Goal: Task Accomplishment & Management: Use online tool/utility

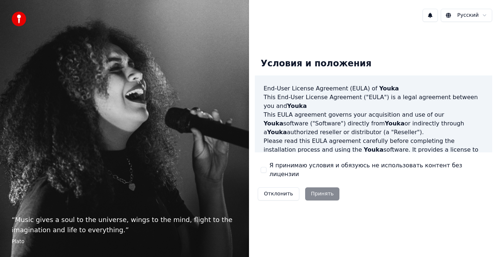
click at [262, 169] on button "Я принимаю условия и обязуюсь не использовать контент без лицензии" at bounding box center [263, 170] width 6 height 6
click at [311, 188] on button "Принять" at bounding box center [322, 193] width 35 height 13
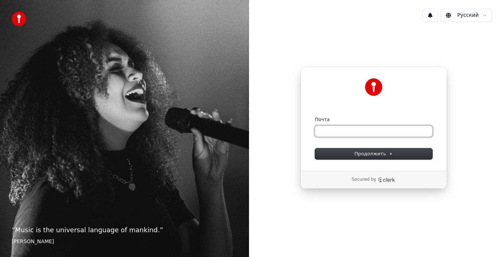
click at [327, 127] on input "Почта" at bounding box center [373, 131] width 117 height 11
type input "*"
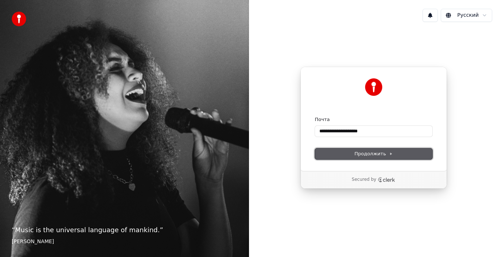
click at [365, 154] on span "Продолжить" at bounding box center [373, 153] width 38 height 7
type input "**********"
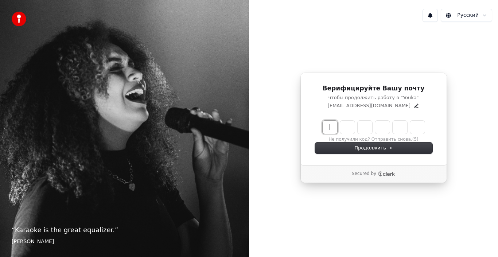
click at [330, 128] on input "Enter verification code" at bounding box center [380, 127] width 117 height 13
type input "******"
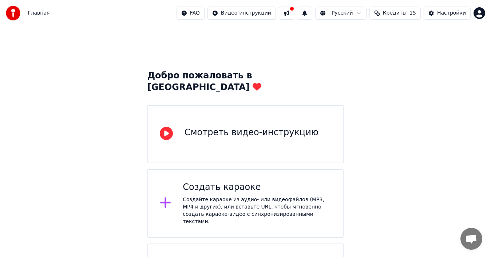
click at [228, 196] on div "Создайте караоке из аудио- или видеофайлов (MP3, MP4 и других), или вставьте UR…" at bounding box center [257, 210] width 149 height 29
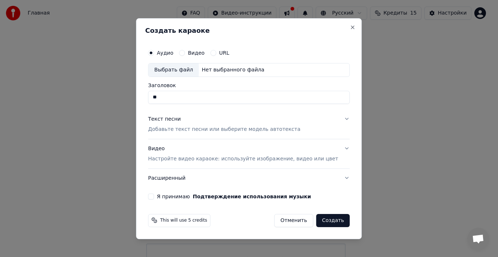
type input "*"
type input "******"
click at [212, 129] on p "Добавьте текст песни или выберите модель автотекста" at bounding box center [224, 129] width 152 height 7
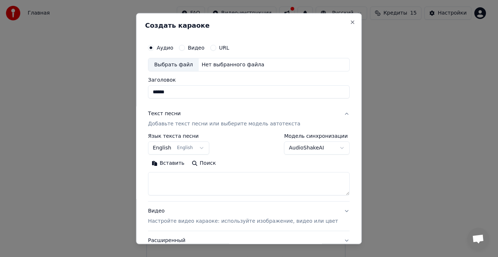
click at [175, 164] on button "Вставить" at bounding box center [168, 163] width 40 height 12
type textarea "**********"
click at [250, 221] on p "Настройте видео караоке: используйте изображение, видео или цвет" at bounding box center [243, 220] width 190 height 7
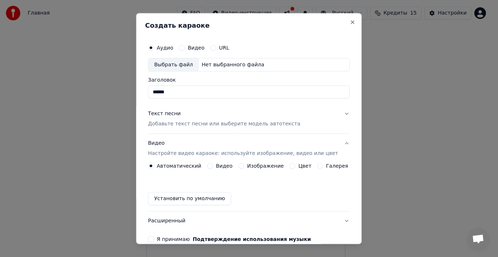
click at [210, 165] on button "Видео" at bounding box center [210, 166] width 6 height 6
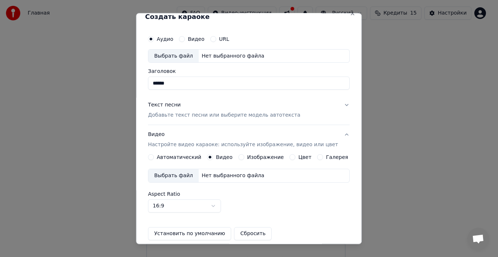
scroll to position [0, 0]
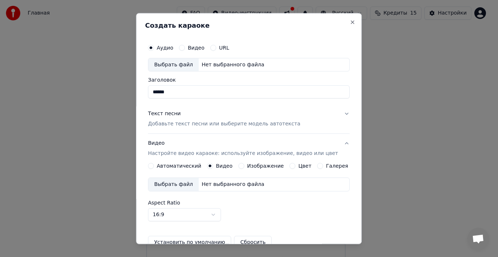
click at [334, 114] on button "Текст песни Добавьте текст песни или выберите модель автотекста" at bounding box center [248, 118] width 201 height 29
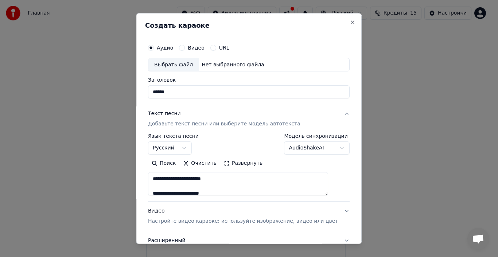
click at [232, 166] on button "Развернуть" at bounding box center [243, 163] width 46 height 12
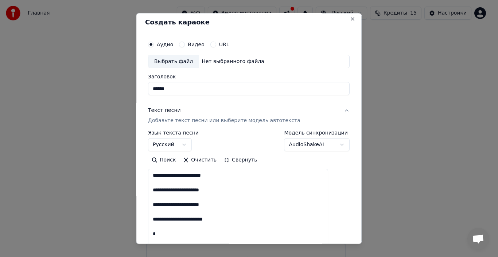
scroll to position [2, 0]
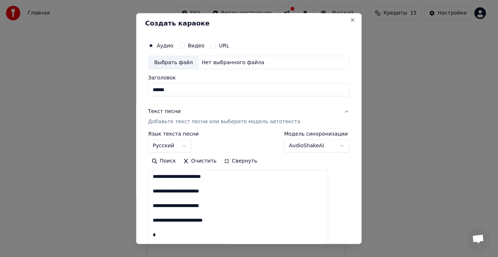
click at [232, 160] on button "Свернуть" at bounding box center [240, 161] width 40 height 12
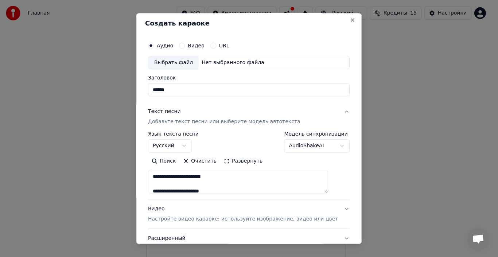
click at [173, 64] on div "Выбрать файл" at bounding box center [173, 62] width 50 height 13
click at [190, 91] on input "**********" at bounding box center [248, 89] width 201 height 13
type input "******"
click at [199, 103] on button "Текст песни Добавьте текст песни или выберите модель автотекста" at bounding box center [248, 116] width 201 height 29
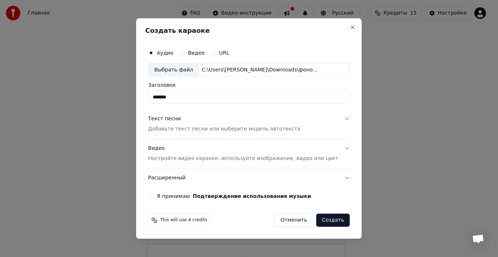
click at [334, 120] on button "Текст песни Добавьте текст песни или выберите модель автотекста" at bounding box center [248, 124] width 201 height 29
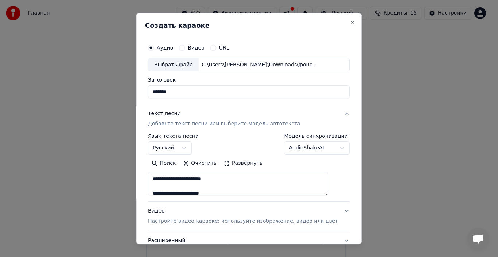
click at [334, 120] on button "Текст песни Добавьте текст песни или выберите модель автотекста" at bounding box center [248, 118] width 201 height 29
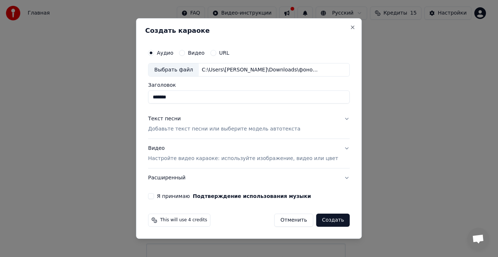
click at [336, 147] on button "Видео Настройте видео караоке: используйте изображение, видео или цвет" at bounding box center [248, 153] width 201 height 29
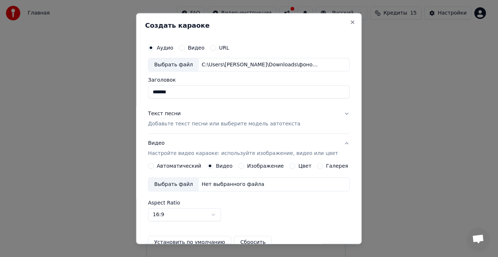
click at [183, 181] on div "Выбрать файл" at bounding box center [173, 184] width 50 height 13
click at [185, 181] on div "Выбрать файл" at bounding box center [173, 184] width 50 height 13
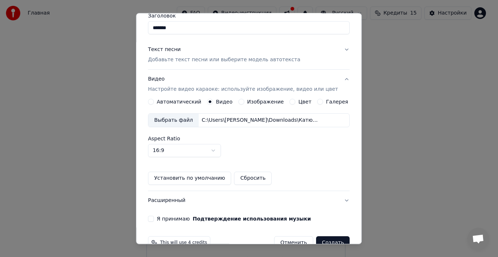
scroll to position [81, 0]
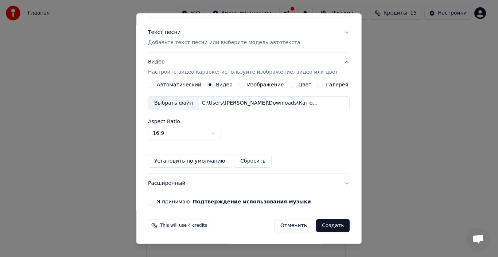
click at [154, 201] on button "Я принимаю Подтверждение использования музыки" at bounding box center [151, 202] width 6 height 6
click at [322, 226] on button "Создать" at bounding box center [333, 225] width 34 height 13
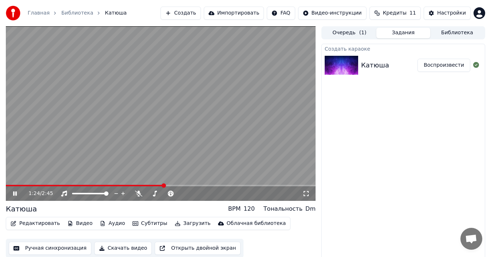
click at [17, 192] on icon at bounding box center [20, 194] width 17 height 6
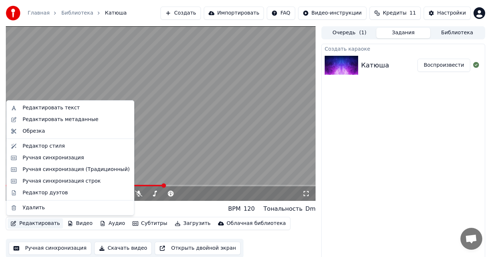
click at [39, 223] on button "Редактировать" at bounding box center [35, 223] width 55 height 10
click at [57, 107] on div "Редактировать текст" at bounding box center [51, 107] width 57 height 7
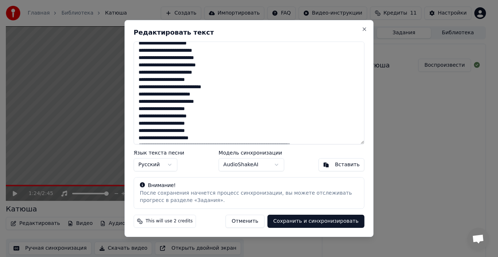
scroll to position [56, 0]
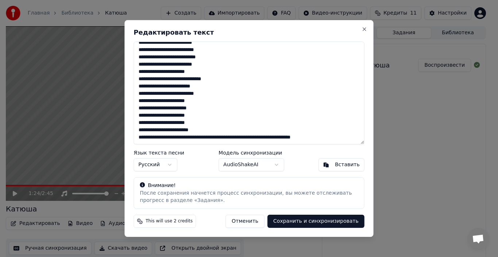
click at [333, 139] on textarea "**********" at bounding box center [249, 93] width 231 height 103
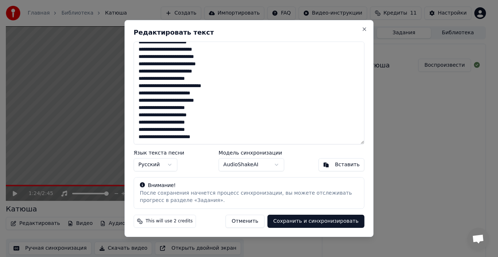
click at [335, 224] on button "Сохранить и синхронизировать" at bounding box center [315, 221] width 97 height 13
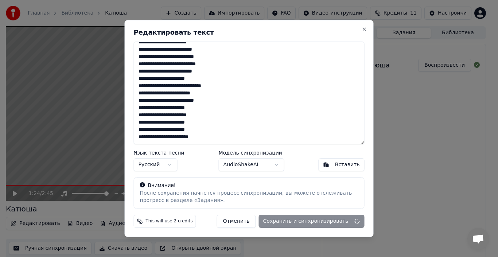
type textarea "**********"
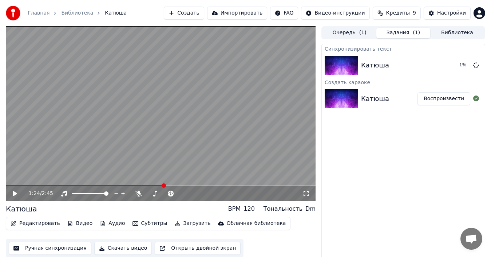
click at [9, 185] on span at bounding box center [85, 185] width 158 height 1
click at [8, 185] on span at bounding box center [8, 185] width 4 height 1
click at [6, 187] on span at bounding box center [8, 185] width 4 height 4
click at [14, 194] on icon at bounding box center [15, 193] width 4 height 5
click at [14, 193] on icon at bounding box center [15, 193] width 4 height 4
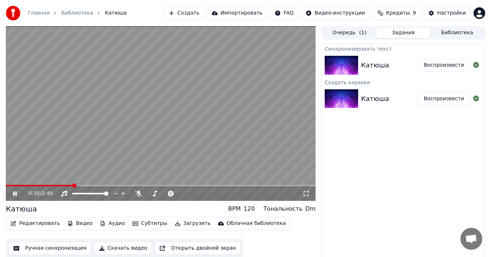
click at [13, 192] on icon at bounding box center [20, 194] width 17 height 6
click at [432, 100] on button "Воспроизвести" at bounding box center [444, 98] width 53 height 13
click at [14, 195] on icon at bounding box center [15, 193] width 4 height 4
click at [40, 224] on button "Редактировать" at bounding box center [35, 223] width 55 height 10
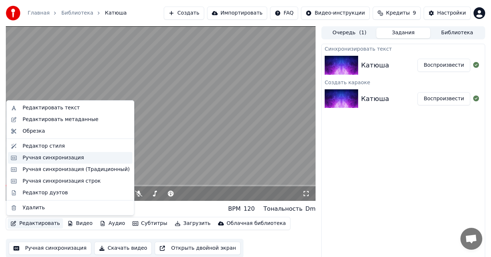
click at [46, 159] on div "Ручная синхронизация" at bounding box center [54, 157] width 62 height 7
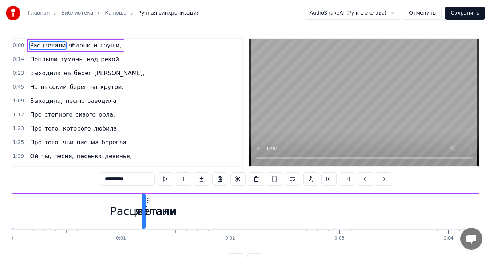
drag, startPoint x: 14, startPoint y: 211, endPoint x: 143, endPoint y: 202, distance: 129.6
click at [143, 202] on div "Расцветали" at bounding box center [143, 211] width 3 height 33
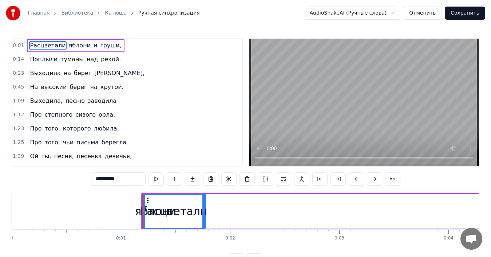
drag, startPoint x: 144, startPoint y: 209, endPoint x: 218, endPoint y: 209, distance: 74.0
click at [205, 209] on icon at bounding box center [204, 211] width 3 height 6
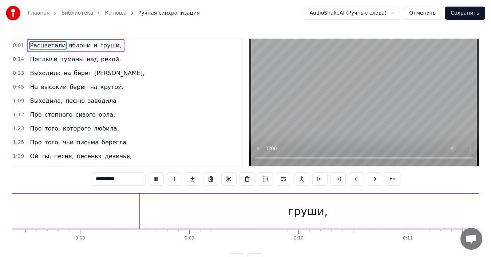
scroll to position [0, 844]
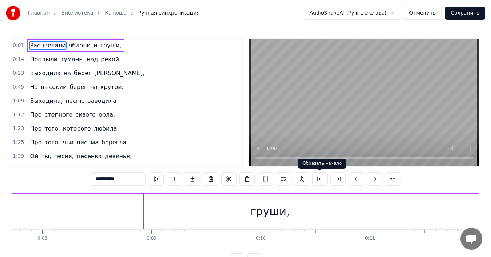
click at [322, 180] on button at bounding box center [320, 178] width 15 height 13
click at [356, 180] on button at bounding box center [356, 178] width 15 height 13
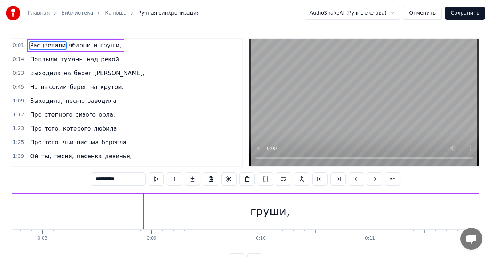
click at [356, 180] on button at bounding box center [356, 178] width 15 height 13
drag, startPoint x: 356, startPoint y: 180, endPoint x: 185, endPoint y: 253, distance: 185.7
click at [185, 253] on div "0:01 Расцветали яблони и груши, 0:14 Поплыли туманы над рекой. 0:23 Выходила на…" at bounding box center [246, 152] width 468 height 228
drag, startPoint x: 156, startPoint y: 222, endPoint x: 254, endPoint y: 230, distance: 99.0
click at [254, 230] on div "Расцветали яблони и груши, Поплыли туманы над рекой. Выходила на берег Катюша, …" at bounding box center [246, 220] width 468 height 55
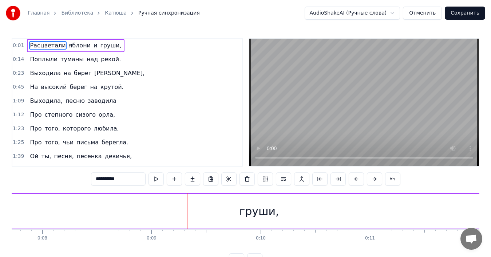
click at [27, 47] on div "Расцветали яблони и груши," at bounding box center [75, 45] width 97 height 13
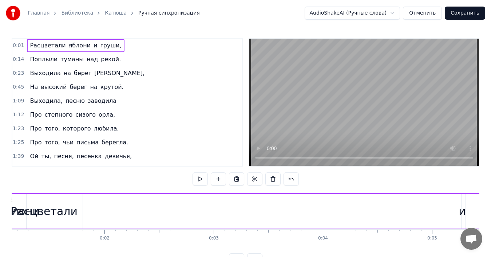
scroll to position [0, 82]
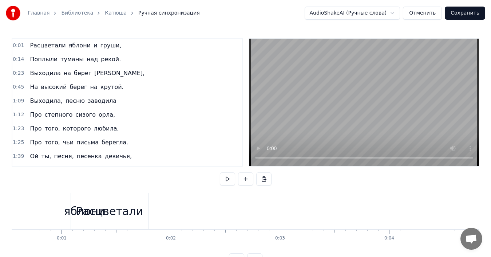
scroll to position [0, 54]
drag, startPoint x: 48, startPoint y: 213, endPoint x: 21, endPoint y: 217, distance: 27.6
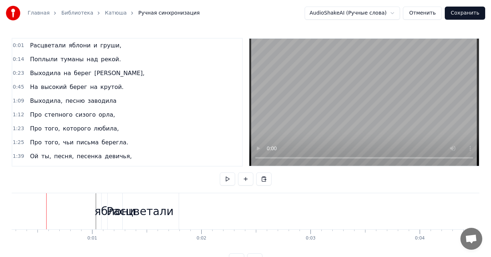
scroll to position [0, 27]
click at [428, 12] on button "Отменить" at bounding box center [422, 13] width 39 height 13
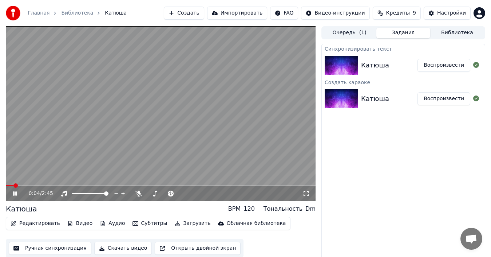
click at [16, 192] on icon at bounding box center [15, 193] width 4 height 4
click at [365, 53] on div "Катюша Воспроизвести" at bounding box center [403, 65] width 163 height 25
click at [43, 227] on button "Редактировать" at bounding box center [35, 223] width 55 height 10
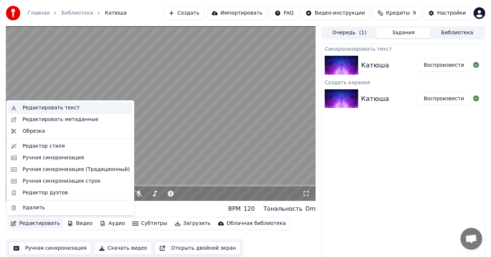
click at [42, 106] on div "Редактировать текст" at bounding box center [51, 107] width 57 height 7
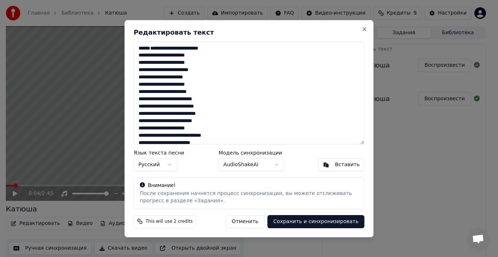
click at [323, 221] on button "Сохранить и синхронизировать" at bounding box center [315, 221] width 97 height 13
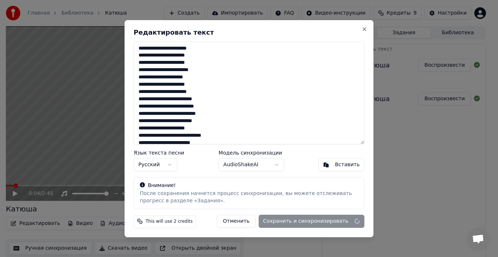
type textarea "**********"
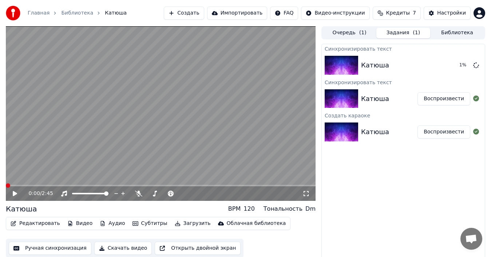
click at [6, 185] on span at bounding box center [6, 185] width 0 height 1
click at [120, 113] on video at bounding box center [161, 113] width 310 height 174
